Goal: Task Accomplishment & Management: Use online tool/utility

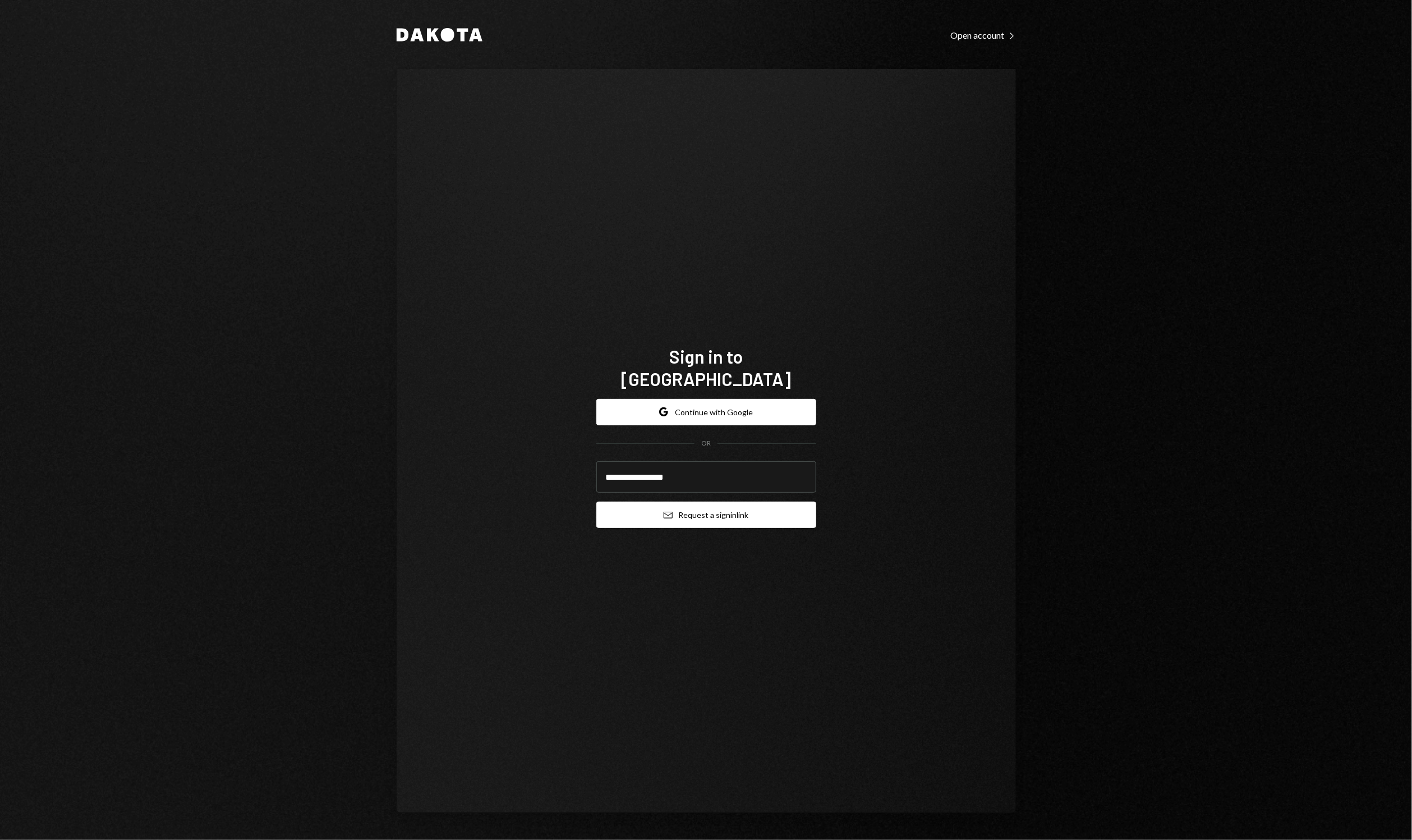
type input "**********"
click at [732, 506] on button "Email Request a sign in link" at bounding box center [706, 514] width 220 height 26
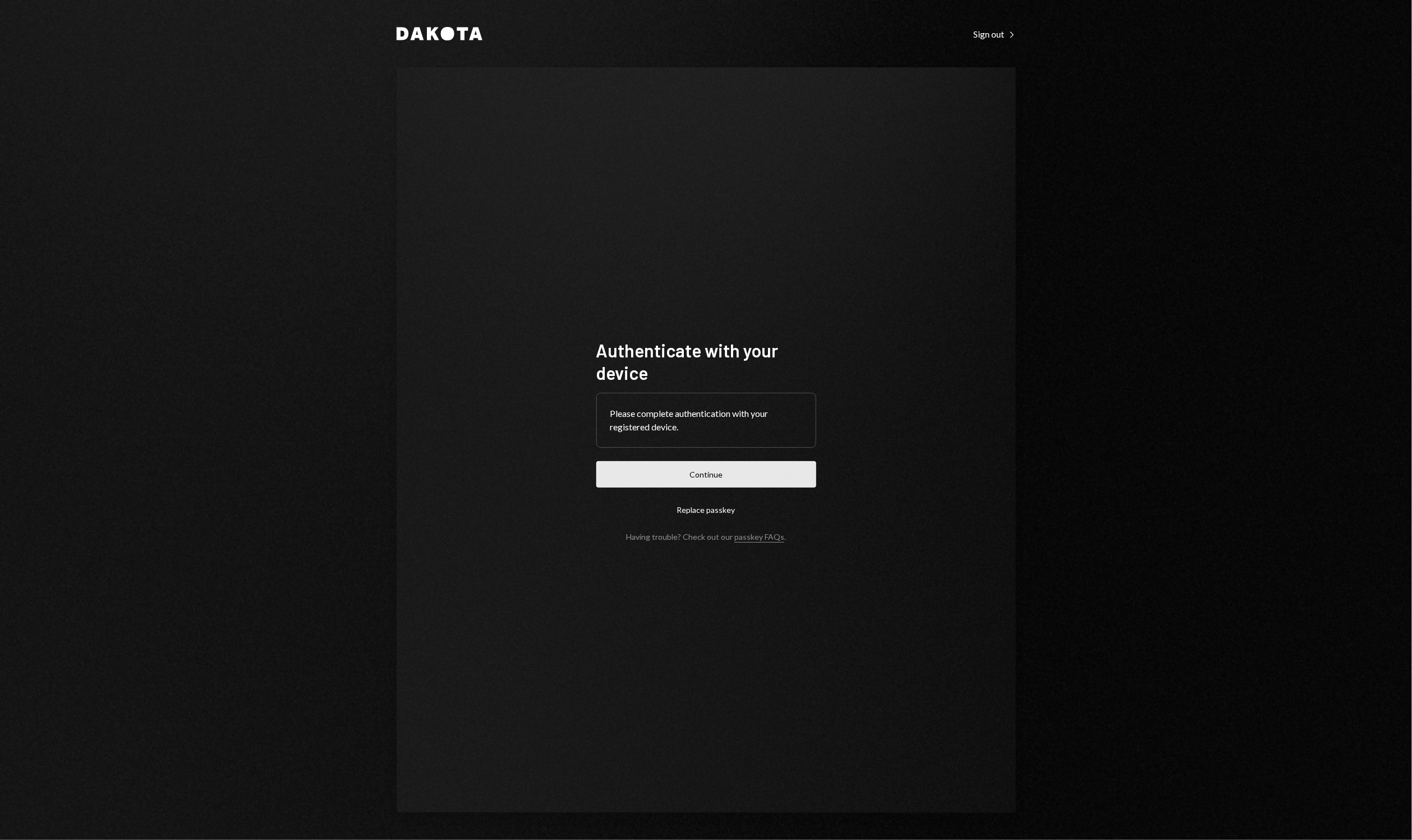
click at [787, 471] on button "Continue" at bounding box center [706, 474] width 220 height 26
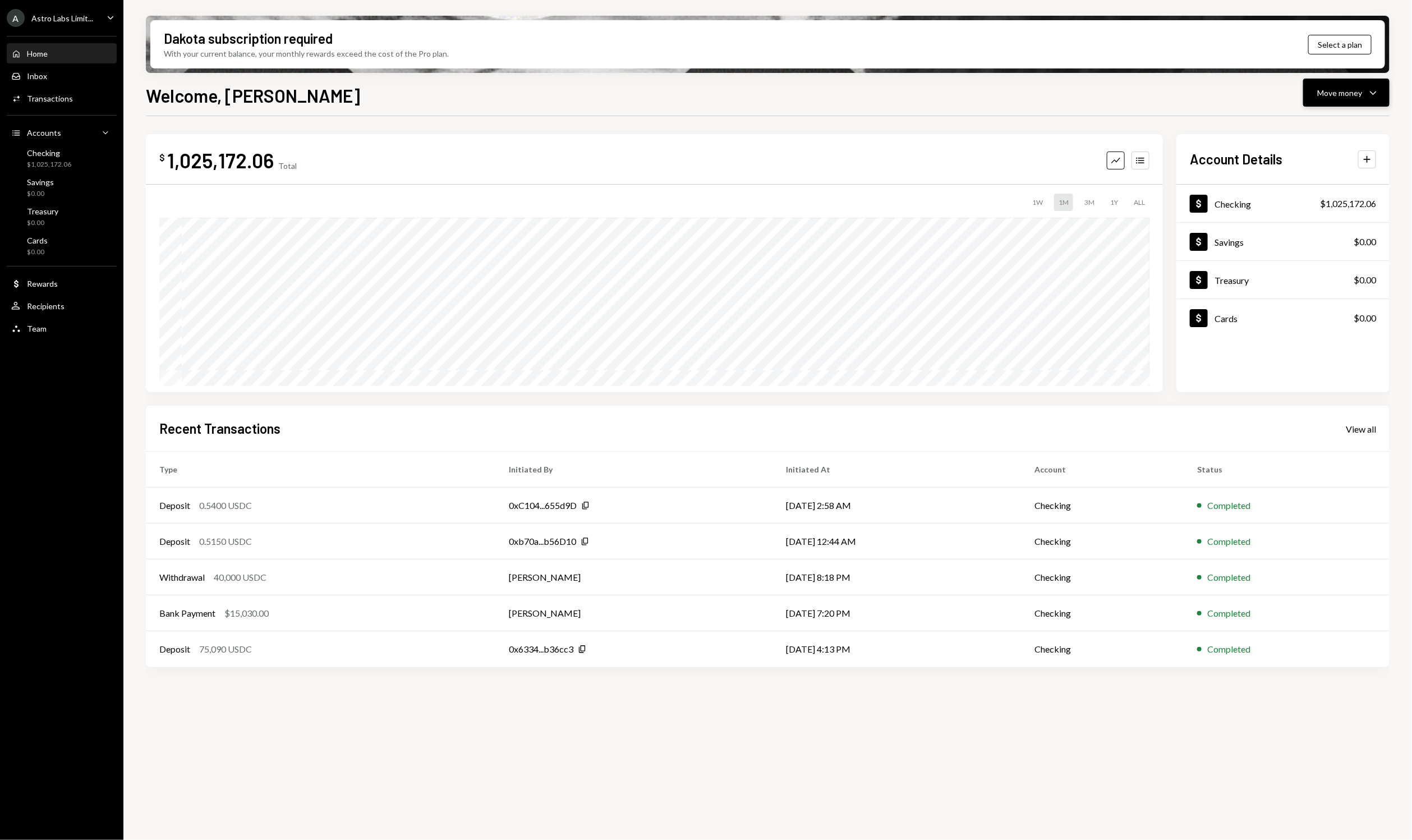
click at [1365, 93] on div "Move money Caret Down" at bounding box center [1346, 92] width 58 height 13
click at [1334, 176] on div "Deposit" at bounding box center [1337, 177] width 82 height 12
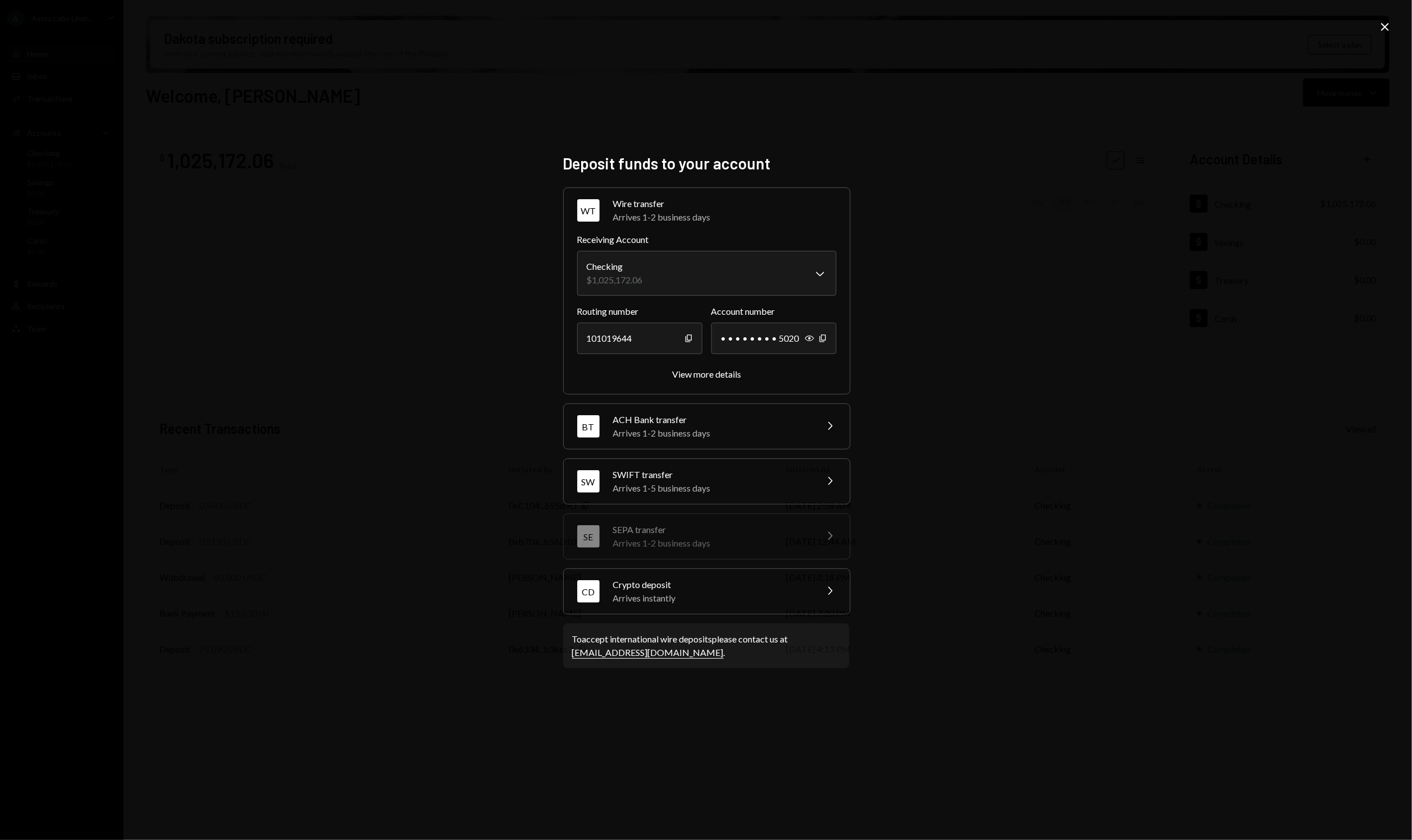
click at [677, 594] on div "Arrives instantly" at bounding box center [712, 598] width 196 height 13
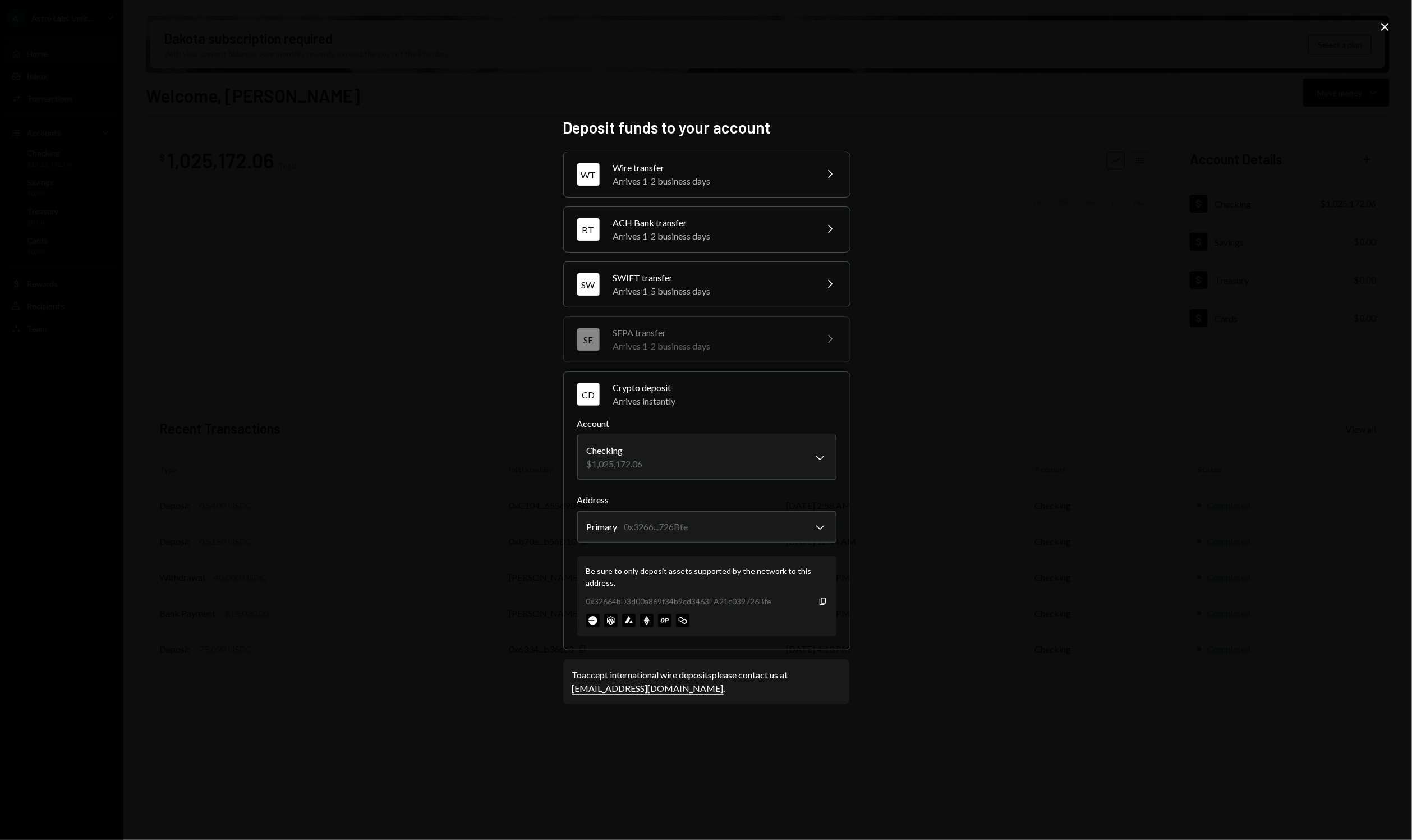
click at [583, 600] on div "Be sure to only deposit assets supported by the network to this address. 0x3266…" at bounding box center [707, 596] width 259 height 80
drag, startPoint x: 587, startPoint y: 599, endPoint x: 595, endPoint y: 598, distance: 8.1
click at [595, 598] on div "0x32664bD3d00a869f34b9cd3463EA21c039726Bfe" at bounding box center [678, 601] width 185 height 12
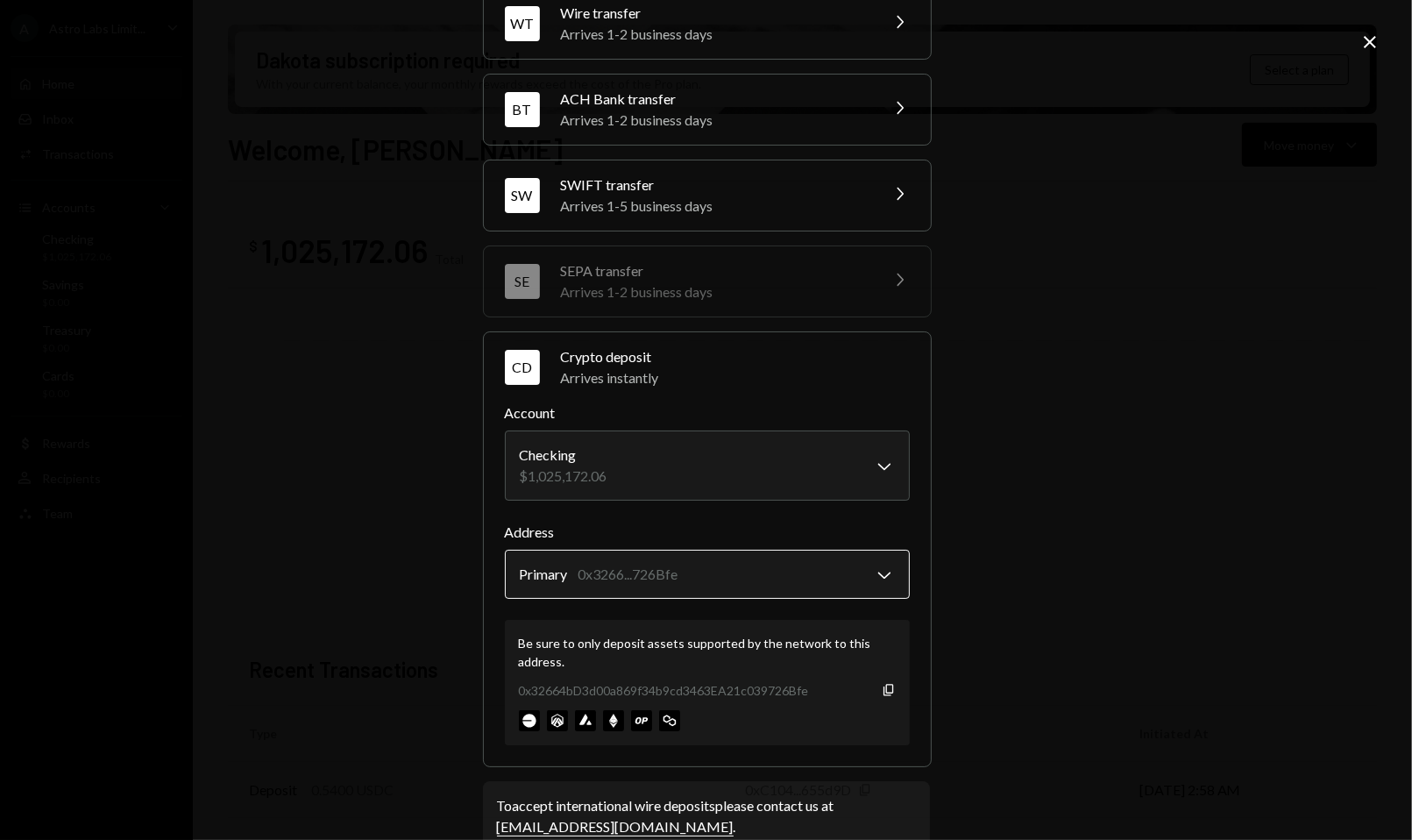
scroll to position [94, 0]
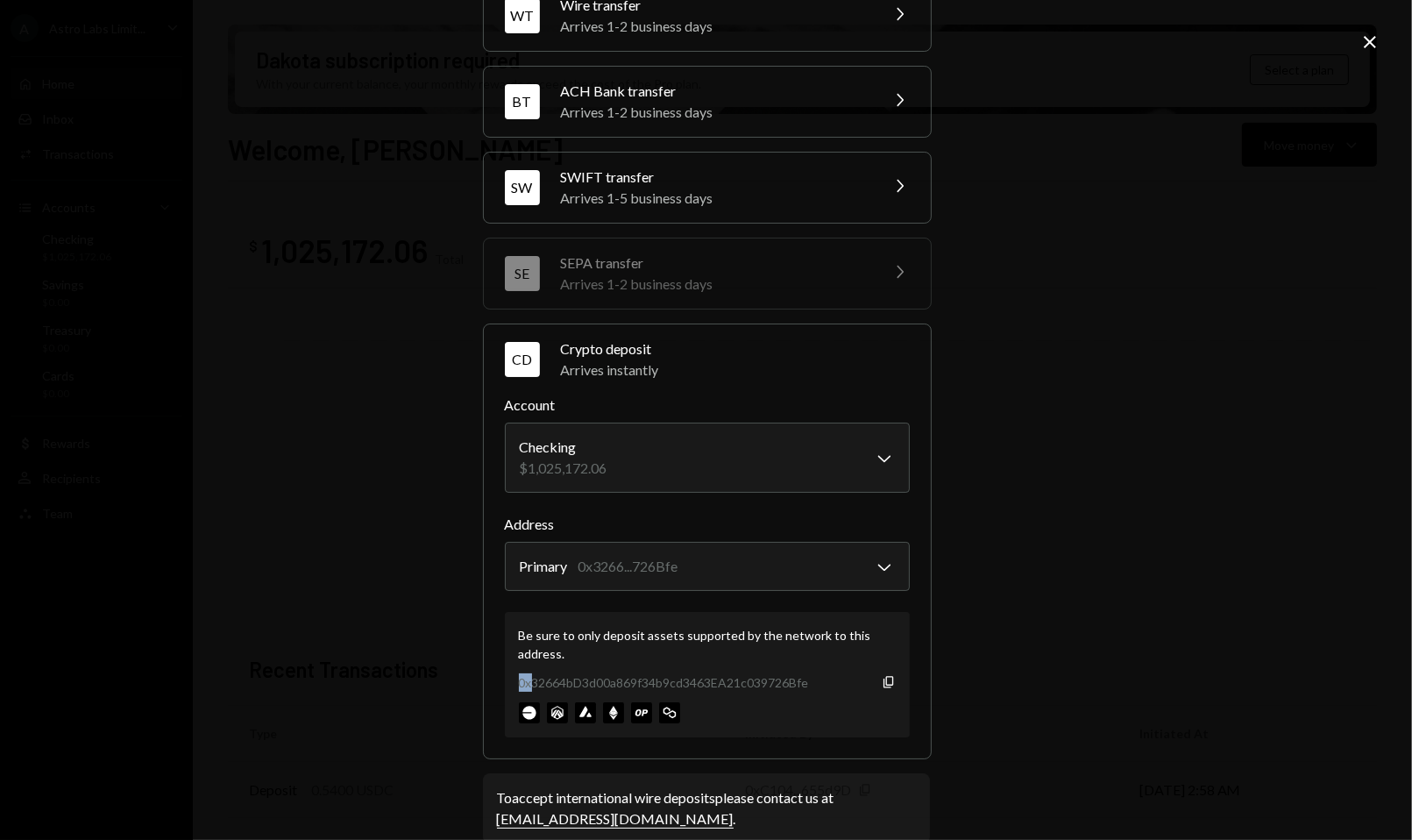
drag, startPoint x: 511, startPoint y: 679, endPoint x: 523, endPoint y: 677, distance: 12.2
click at [523, 677] on div "Be sure to only deposit assets supported by the network to this address. 0x3266…" at bounding box center [707, 675] width 405 height 125
click at [781, 680] on div "0x32664bD3d00a869f34b9cd3463EA21c039726Bfe" at bounding box center [663, 682] width 290 height 18
drag, startPoint x: 780, startPoint y: 678, endPoint x: 808, endPoint y: 678, distance: 28.0
click at [808, 678] on div "0x32664bD3d00a869f34b9cd3463EA21c039726Bfe Copy" at bounding box center [706, 682] width 377 height 18
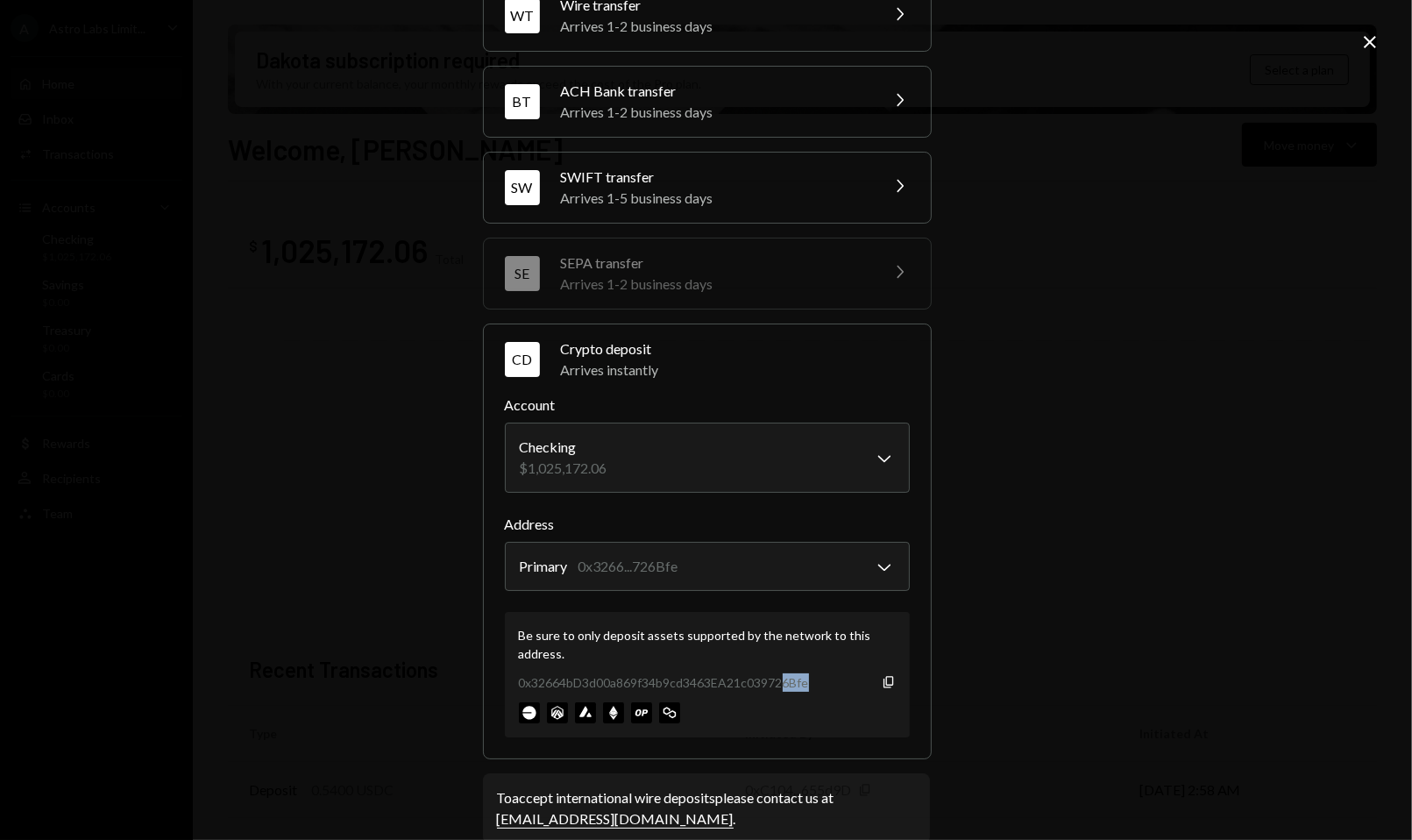
click at [808, 678] on div "0x32664bD3d00a869f34b9cd3463EA21c039726Bfe Copy" at bounding box center [706, 682] width 377 height 18
click at [1059, 267] on div "**********" at bounding box center [706, 420] width 1412 height 840
click at [1374, 48] on icon "Close" at bounding box center [1369, 42] width 21 height 21
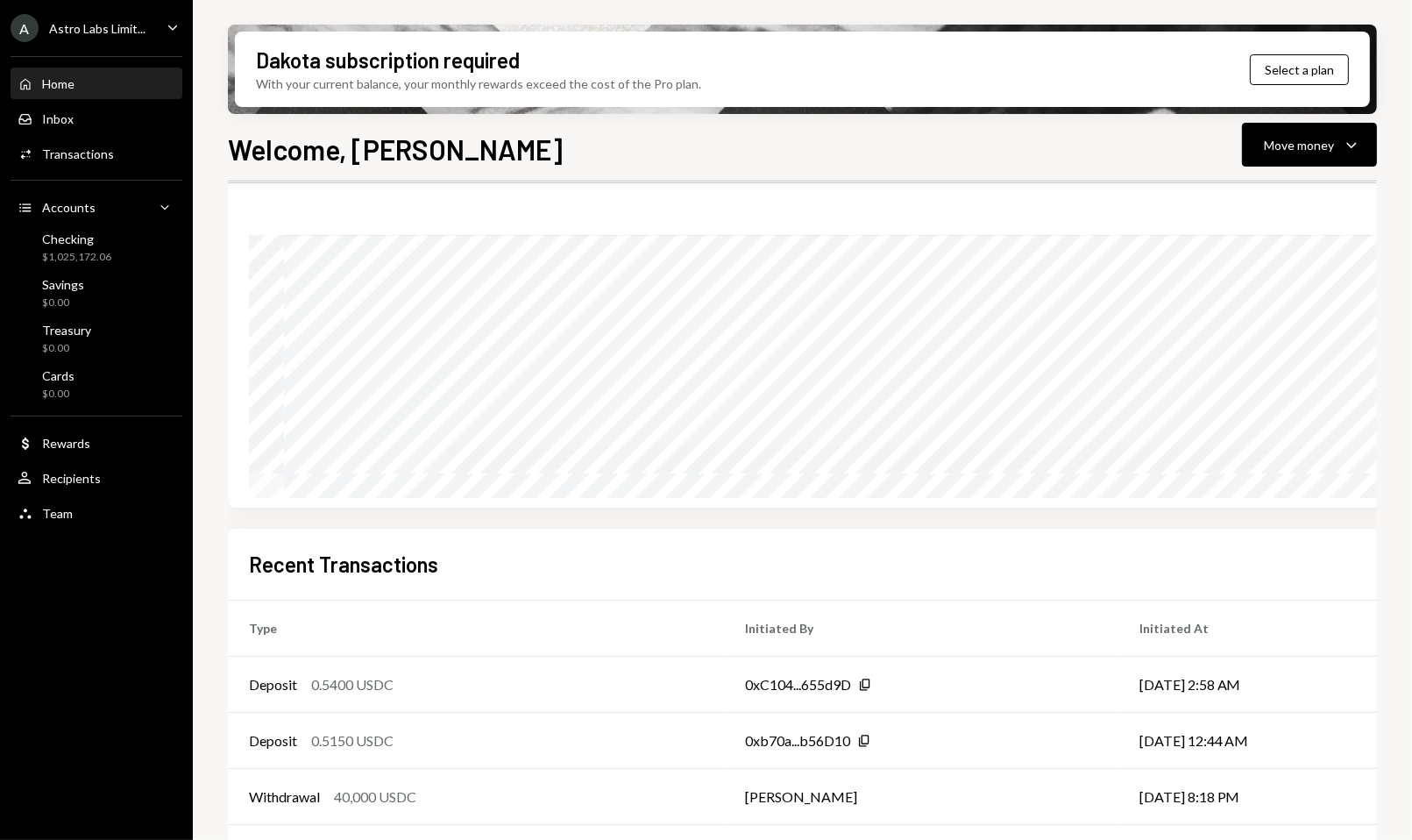
scroll to position [215, 0]
